Goal: Task Accomplishment & Management: Manage account settings

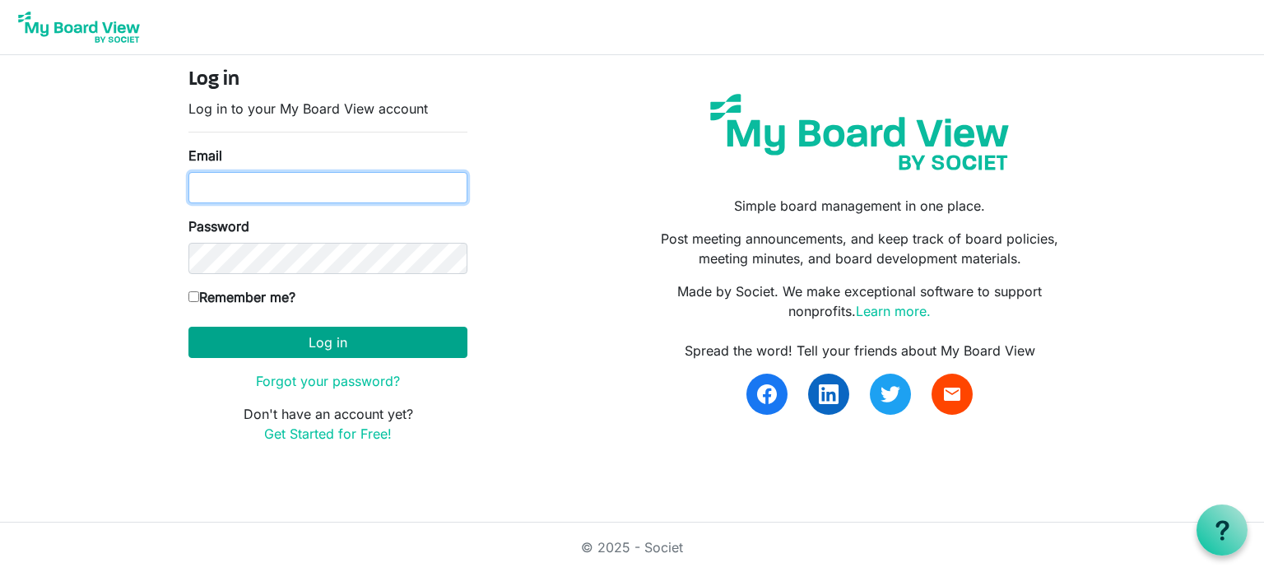
type input "[EMAIL_ADDRESS][DOMAIN_NAME]"
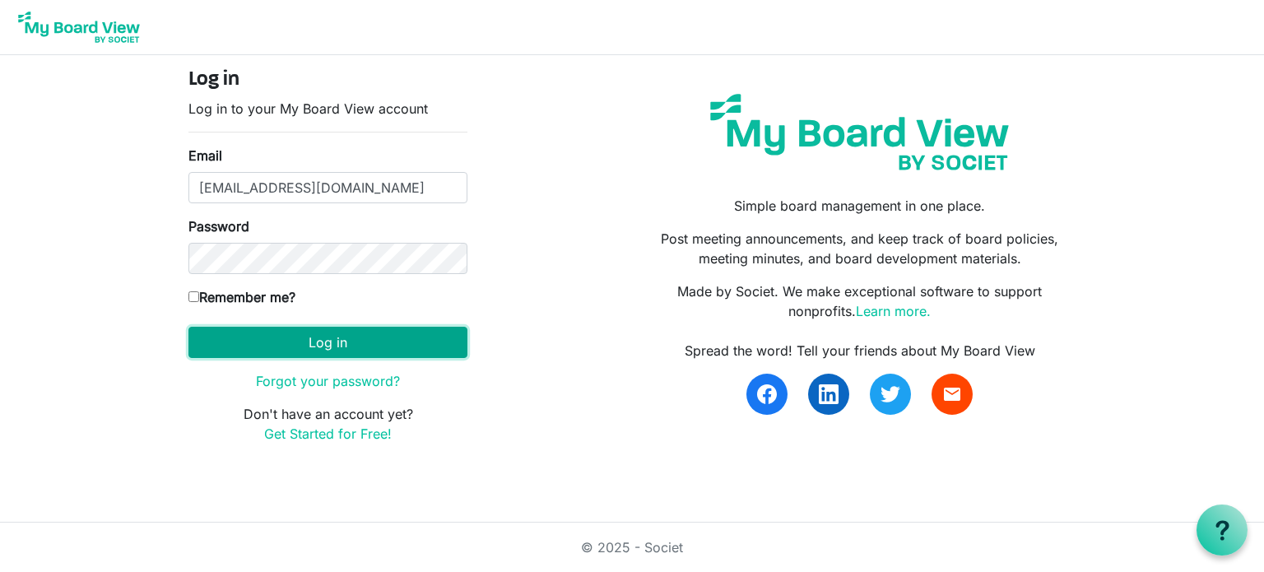
click at [295, 337] on button "Log in" at bounding box center [327, 342] width 279 height 31
